Goal: Check status: Check status

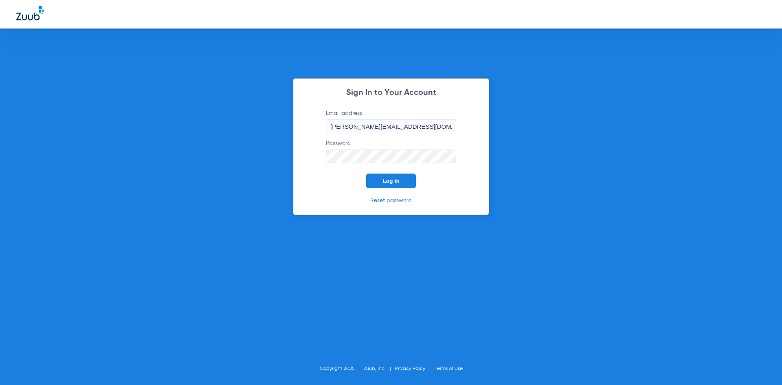
click at [396, 180] on span "Log In" at bounding box center [390, 181] width 17 height 7
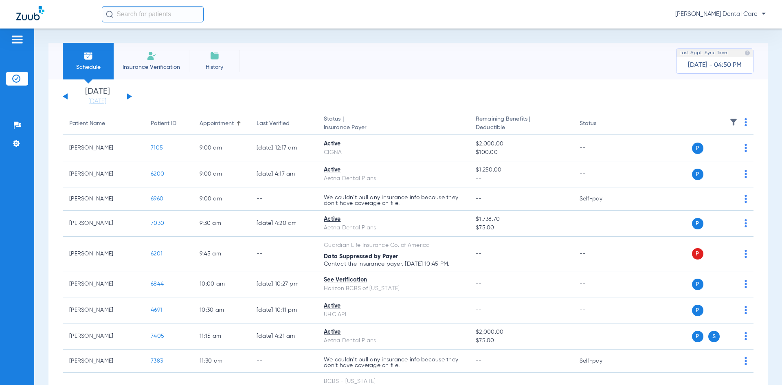
click at [129, 98] on button at bounding box center [129, 96] width 5 height 6
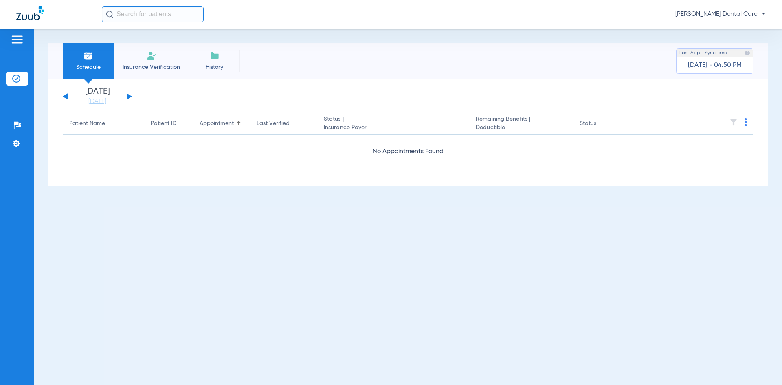
click at [128, 96] on button at bounding box center [129, 96] width 5 height 6
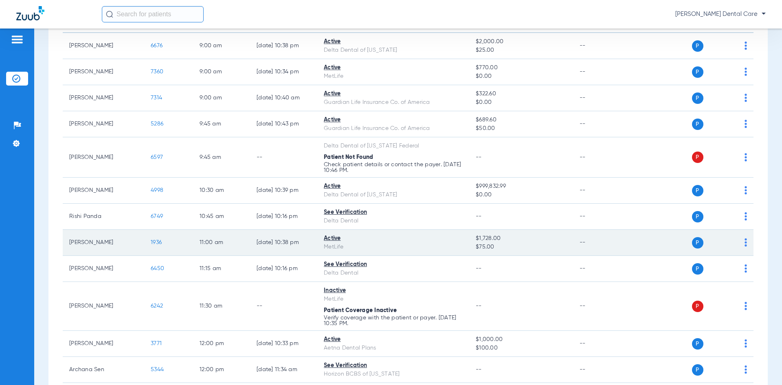
scroll to position [122, 0]
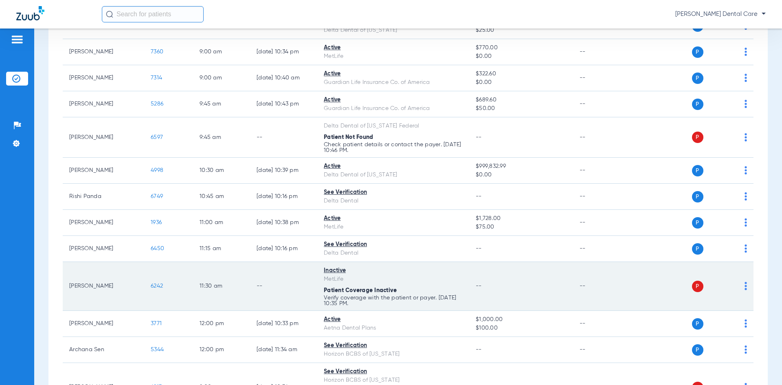
click at [154, 286] on span "6242" at bounding box center [157, 286] width 12 height 6
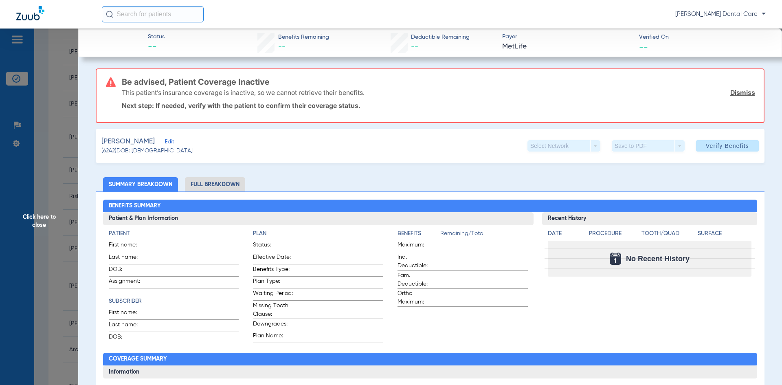
click at [223, 184] on li "Full Breakdown" at bounding box center [215, 184] width 60 height 14
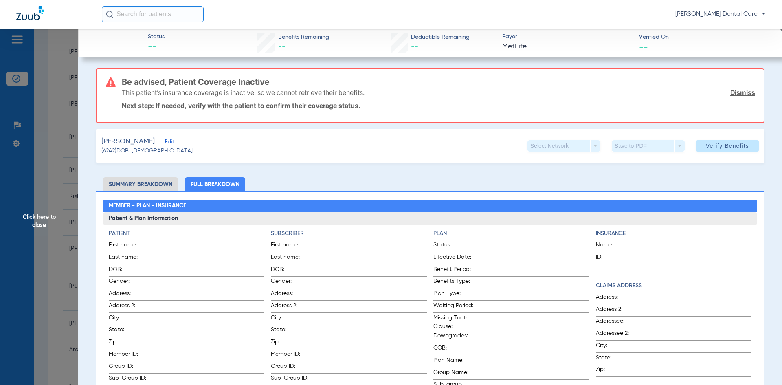
click at [33, 217] on span "Click here to close" at bounding box center [39, 221] width 78 height 385
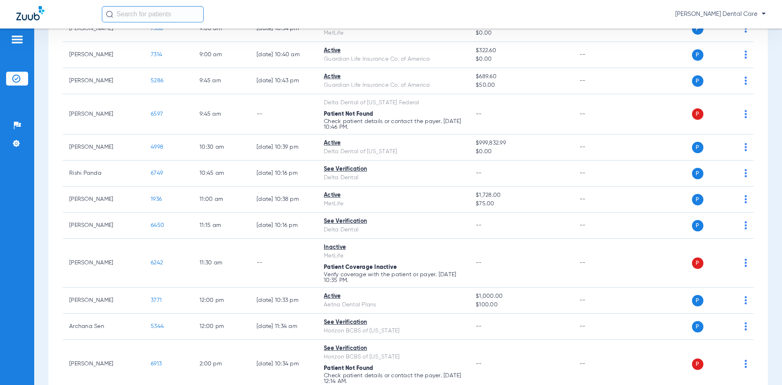
scroll to position [143, 0]
